Goal: Navigation & Orientation: Go to known website

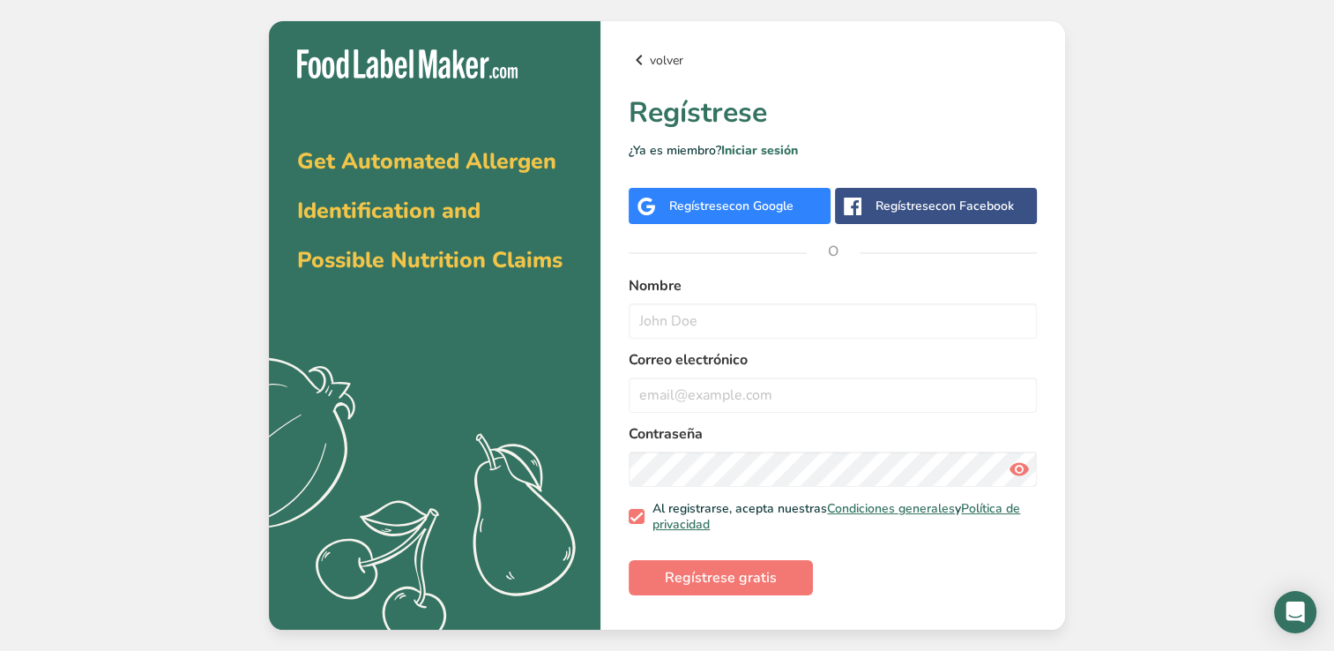
click at [635, 69] on icon at bounding box center [638, 60] width 21 height 32
